Goal: Information Seeking & Learning: Learn about a topic

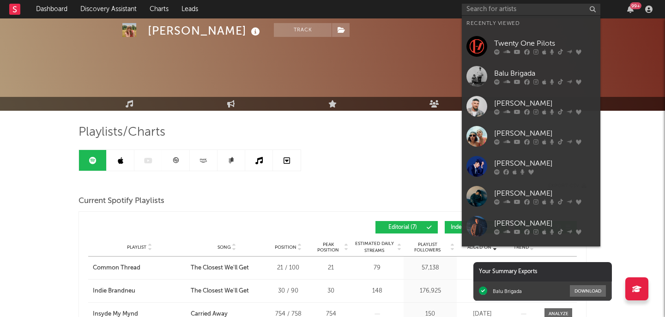
scroll to position [91, 0]
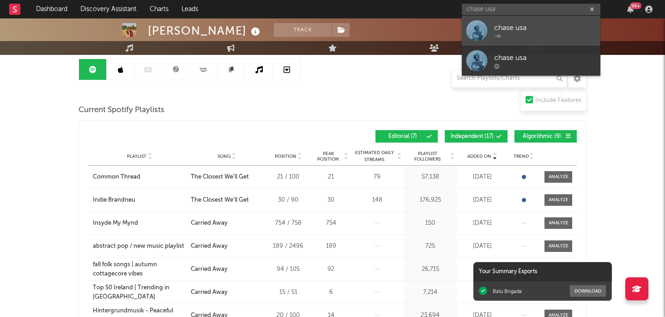
type input "chase usa"
click at [518, 32] on div "chase usa" at bounding box center [545, 27] width 102 height 11
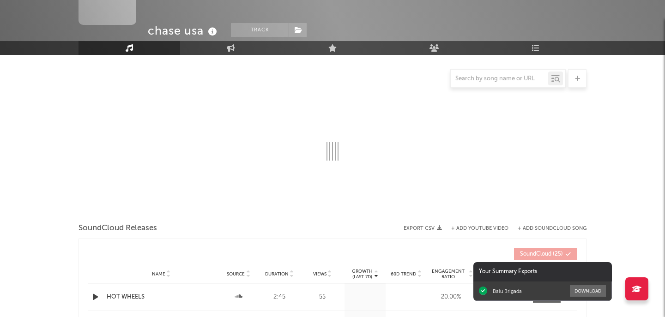
select select "1w"
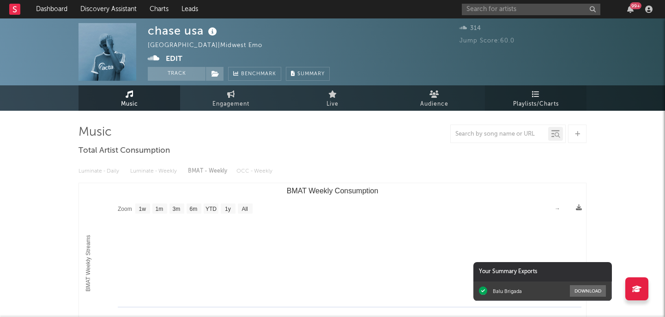
click at [529, 106] on span "Playlists/Charts" at bounding box center [536, 104] width 46 height 11
